Goal: Information Seeking & Learning: Learn about a topic

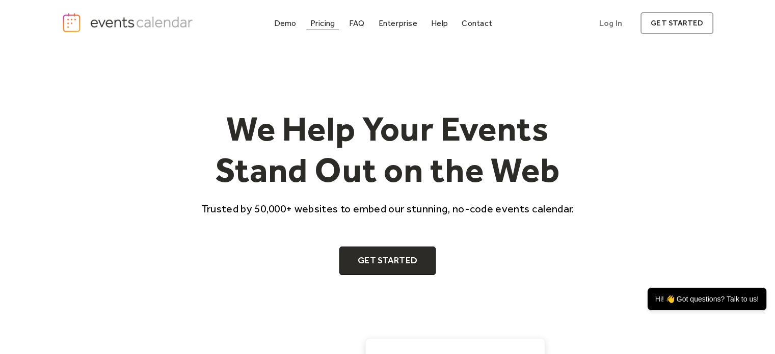
click at [320, 24] on div "Pricing" at bounding box center [322, 23] width 25 height 6
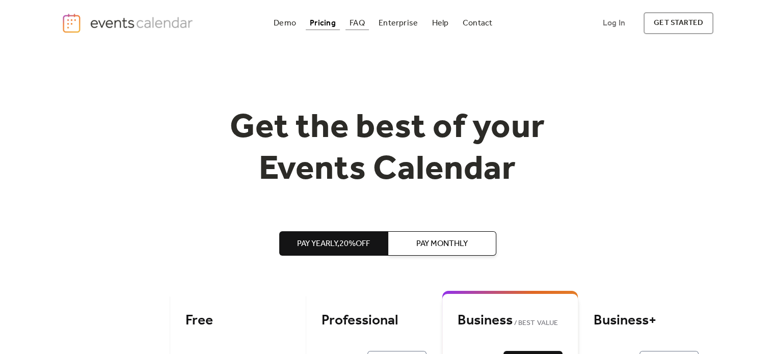
click at [349, 22] on div "FAQ" at bounding box center [356, 23] width 15 height 6
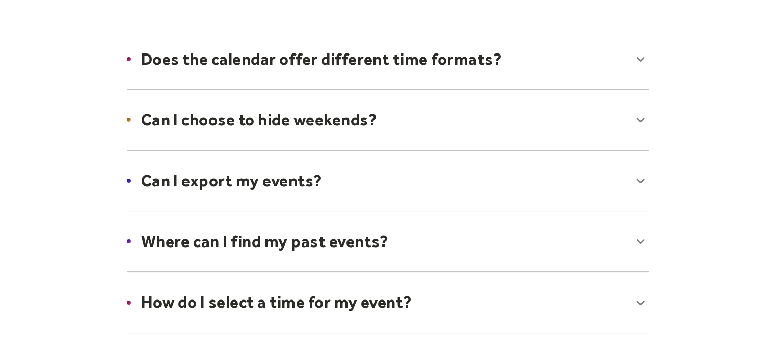
scroll to position [102, 0]
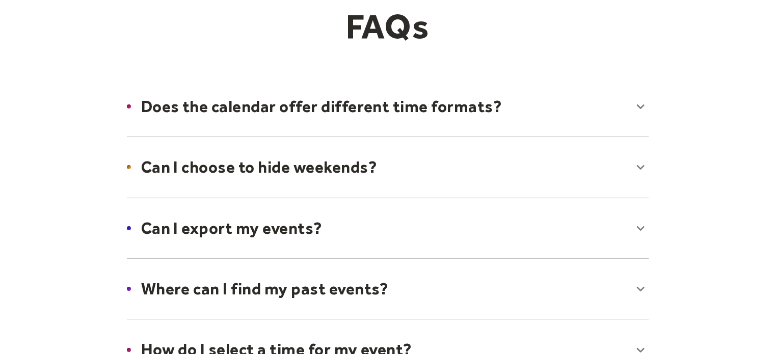
click at [412, 174] on div at bounding box center [388, 167] width 542 height 62
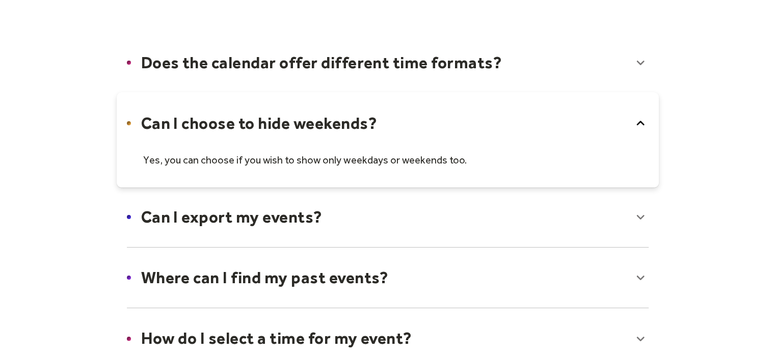
scroll to position [204, 0]
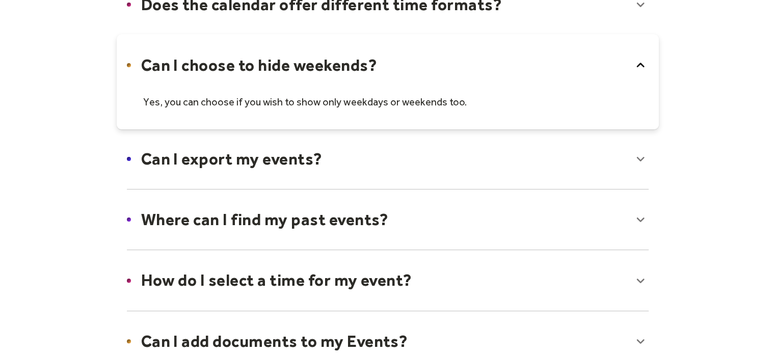
click at [369, 163] on div at bounding box center [388, 159] width 542 height 62
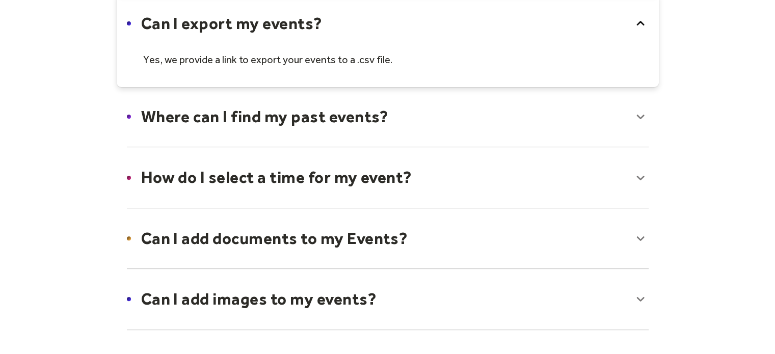
scroll to position [357, 0]
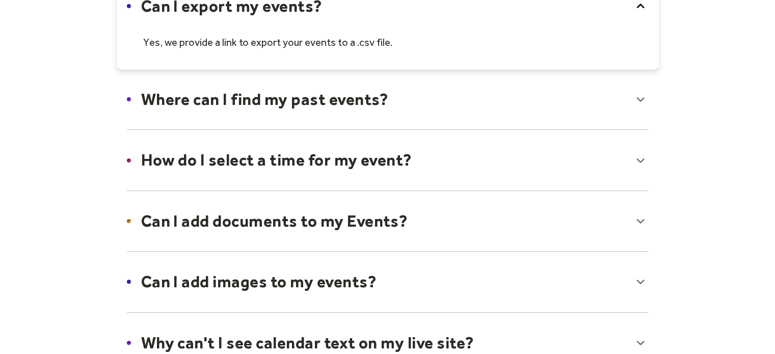
click at [361, 103] on div at bounding box center [388, 99] width 542 height 62
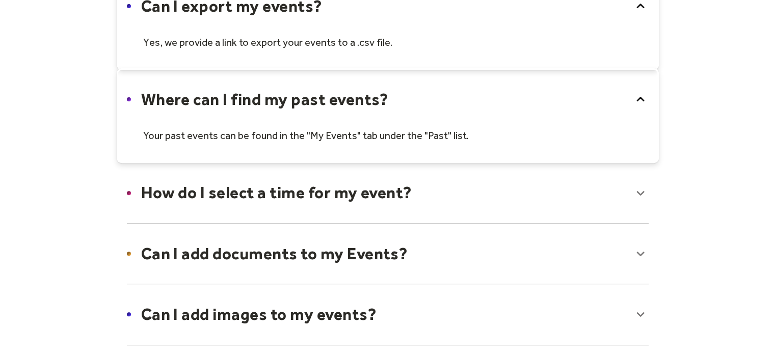
click at [361, 103] on div at bounding box center [388, 115] width 542 height 95
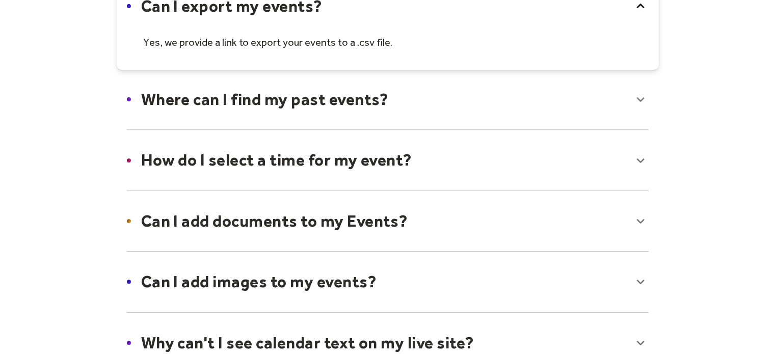
click at [354, 154] on div at bounding box center [388, 160] width 542 height 62
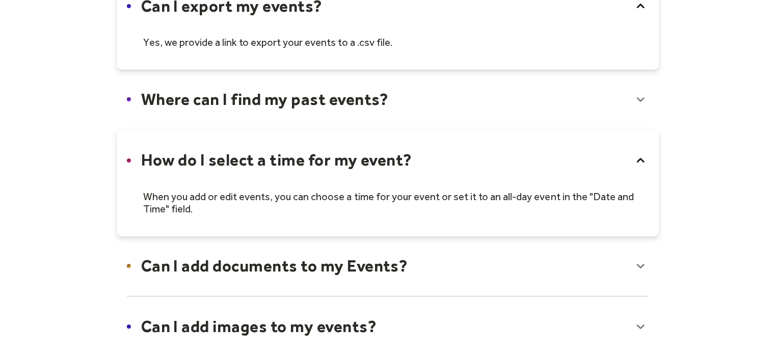
click at [354, 154] on div at bounding box center [388, 182] width 542 height 107
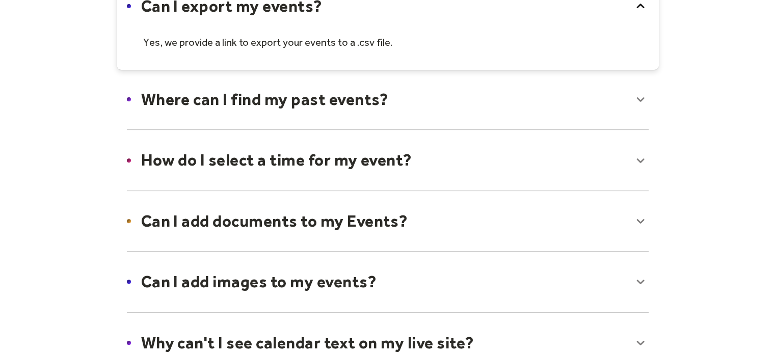
click at [333, 228] on div at bounding box center [388, 221] width 542 height 62
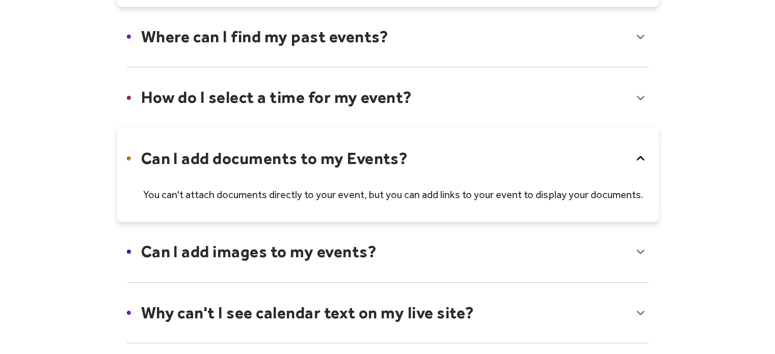
scroll to position [459, 0]
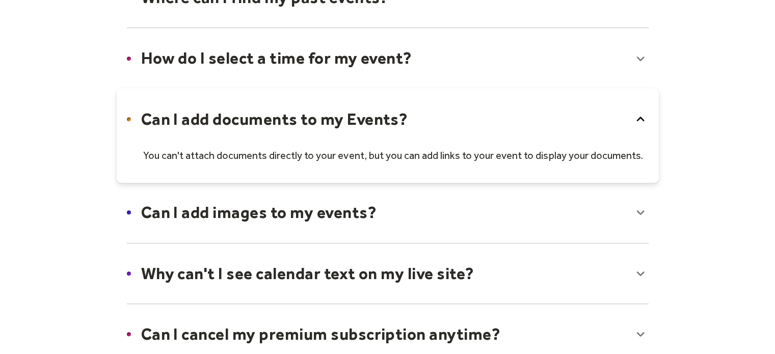
click at [329, 206] on div at bounding box center [388, 212] width 542 height 62
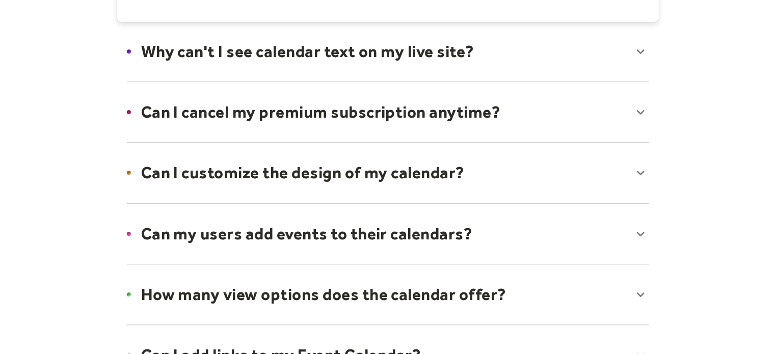
scroll to position [611, 0]
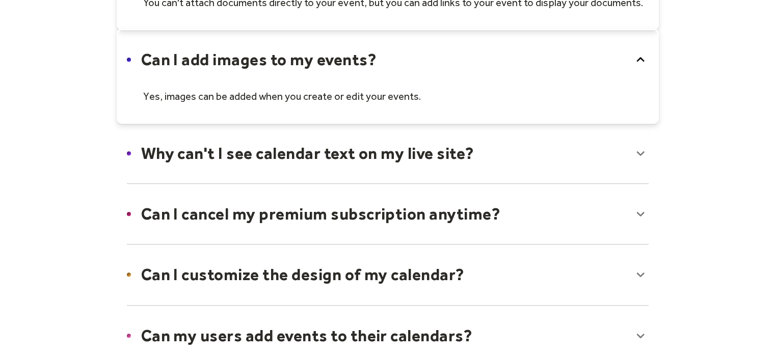
click at [348, 152] on div at bounding box center [388, 153] width 542 height 62
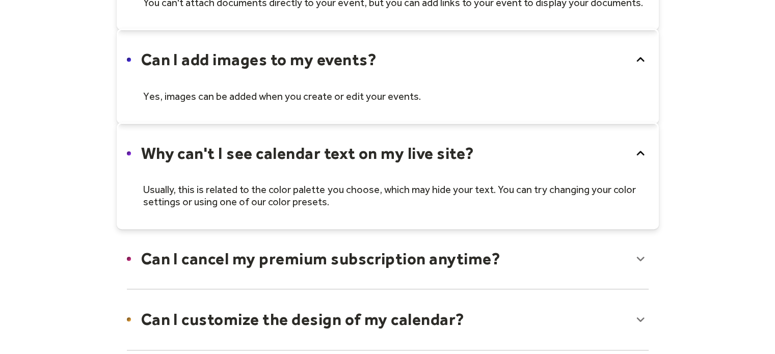
drag, startPoint x: 338, startPoint y: 148, endPoint x: 338, endPoint y: 142, distance: 6.1
click at [338, 142] on div at bounding box center [388, 175] width 542 height 107
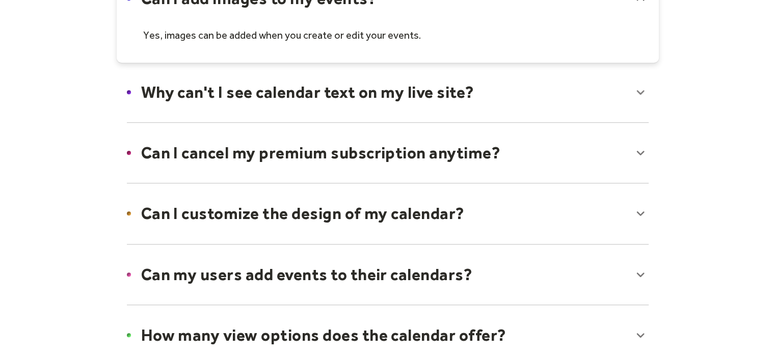
scroll to position [713, 0]
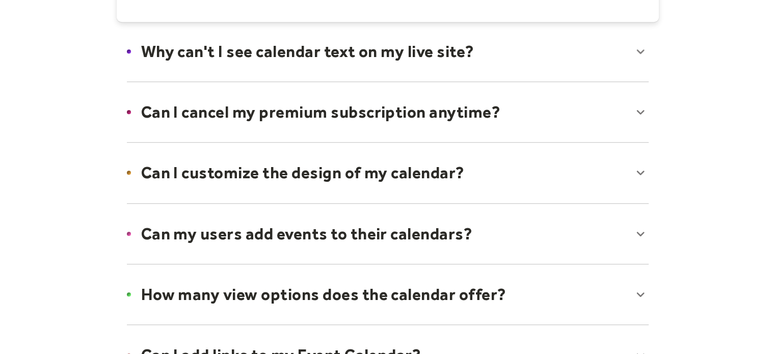
click at [315, 174] on div at bounding box center [388, 173] width 542 height 62
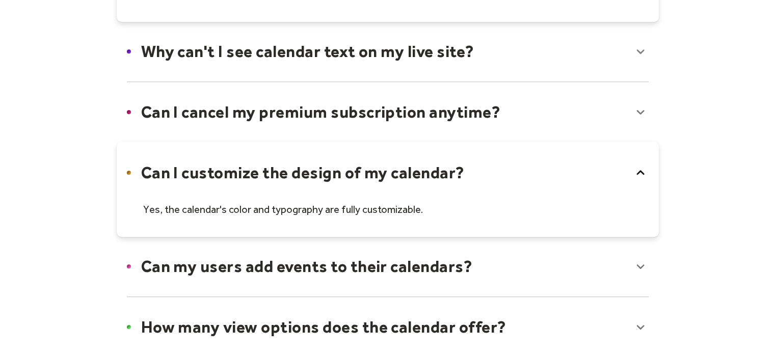
click at [314, 169] on div at bounding box center [388, 189] width 542 height 95
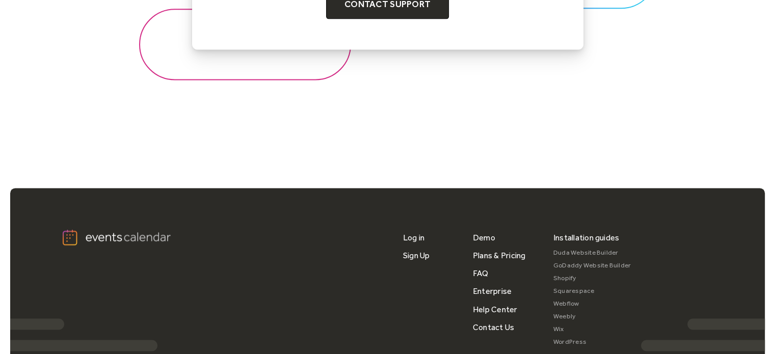
scroll to position [1426, 0]
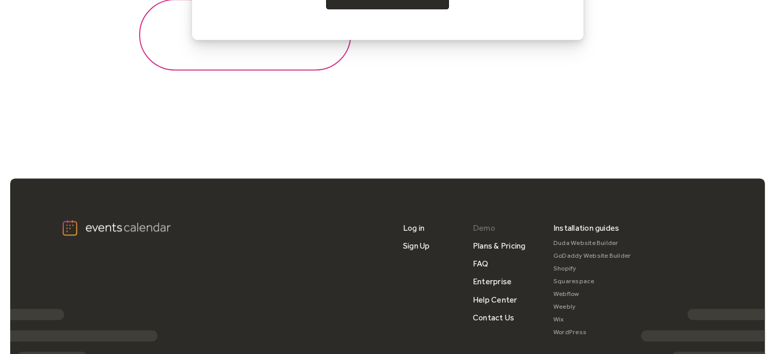
click at [481, 226] on link "Demo" at bounding box center [484, 228] width 22 height 18
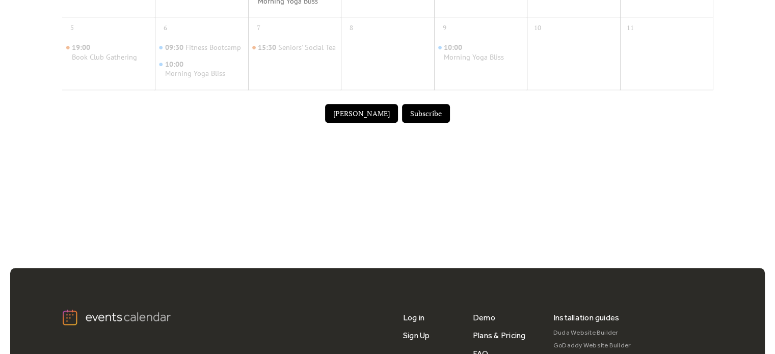
scroll to position [864, 0]
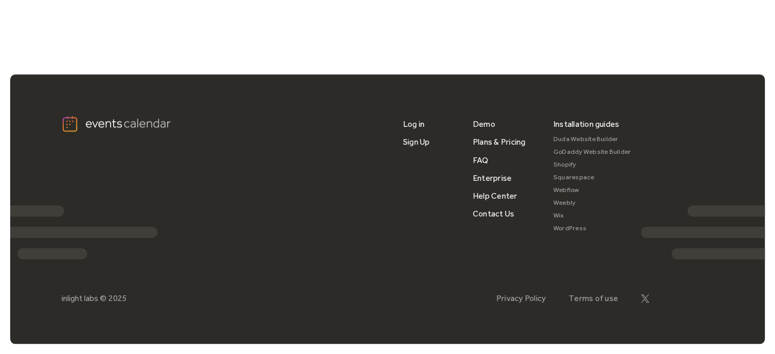
click at [575, 151] on link "GoDaddy Website Builder" at bounding box center [592, 152] width 78 height 13
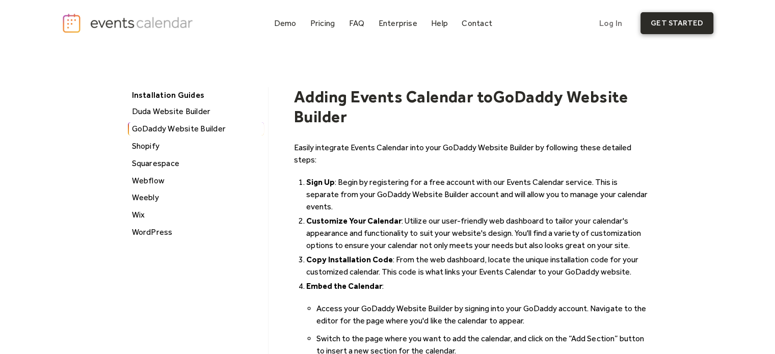
click at [657, 25] on link "get started" at bounding box center [676, 23] width 73 height 22
